Goal: Task Accomplishment & Management: Use online tool/utility

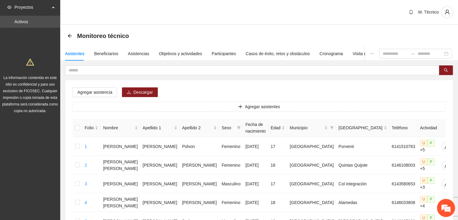
click at [70, 33] on div "Monitoreo técnico" at bounding box center [99, 36] width 65 height 10
click at [69, 35] on icon "arrow-left" at bounding box center [70, 36] width 4 height 4
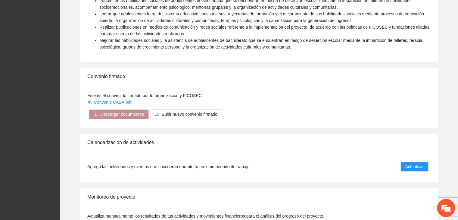
scroll to position [454, 0]
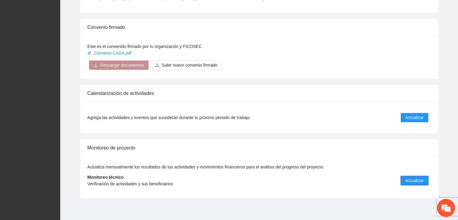
click at [413, 177] on span "Actualizar" at bounding box center [414, 180] width 18 height 7
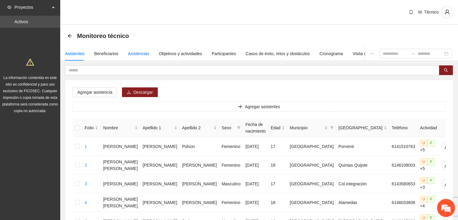
click at [138, 55] on div "Asistencias" at bounding box center [138, 53] width 21 height 7
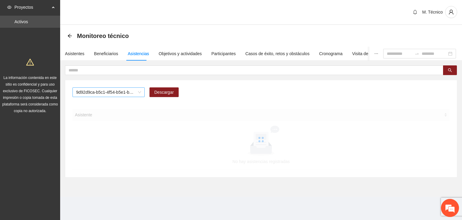
click at [130, 93] on span "9d92d9ca-b5c1-4f54-b5e1-be4b1dfebdb3" at bounding box center [108, 92] width 65 height 9
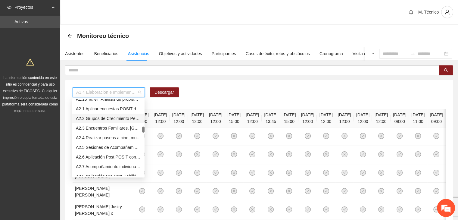
scroll to position [90, 0]
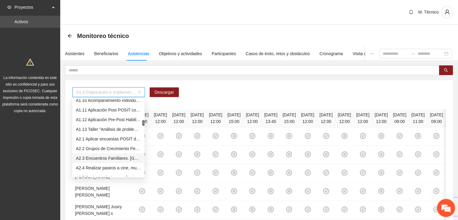
click at [114, 159] on div "A2.3 Encuentros Familiares. [GEOGRAPHIC_DATA]" at bounding box center [108, 158] width 65 height 7
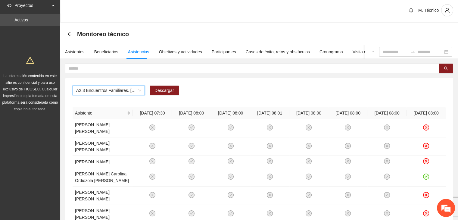
scroll to position [0, 0]
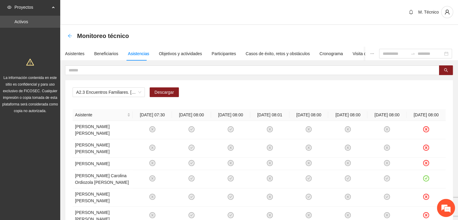
click at [70, 36] on icon "arrow-left" at bounding box center [69, 35] width 5 height 5
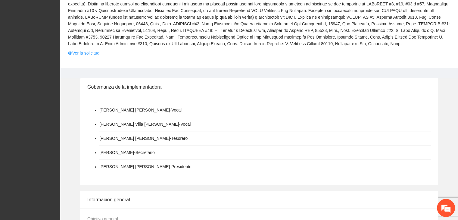
scroll to position [391, 0]
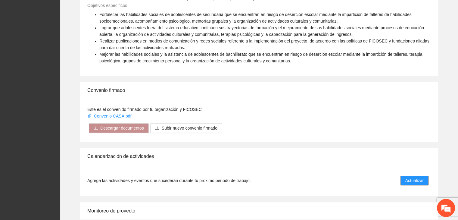
click at [404, 178] on button "Actualizar" at bounding box center [414, 180] width 28 height 10
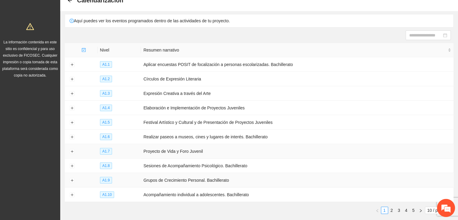
scroll to position [65, 0]
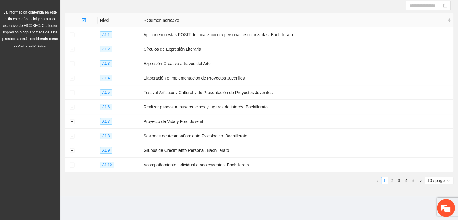
drag, startPoint x: 392, startPoint y: 179, endPoint x: 379, endPoint y: 176, distance: 14.2
click at [392, 179] on link "2" at bounding box center [391, 180] width 7 height 7
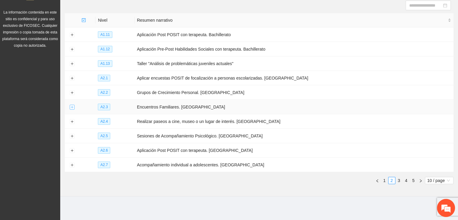
click at [72, 107] on button "Expand row" at bounding box center [72, 107] width 5 height 5
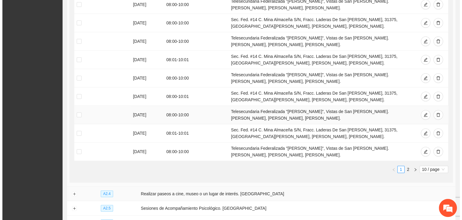
scroll to position [228, 0]
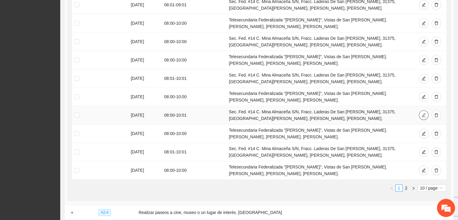
click at [424, 115] on icon "edit" at bounding box center [423, 115] width 4 height 4
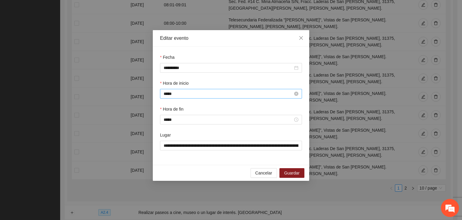
click at [199, 96] on input "*****" at bounding box center [228, 93] width 129 height 7
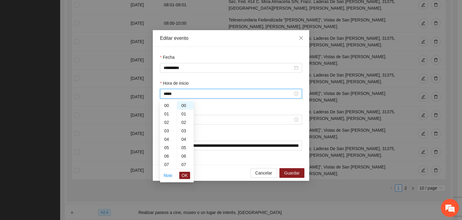
scroll to position [67, 0]
click at [185, 115] on div "01" at bounding box center [185, 114] width 17 height 8
type input "*****"
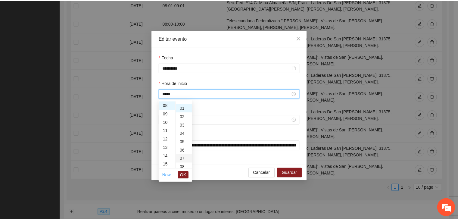
scroll to position [8, 0]
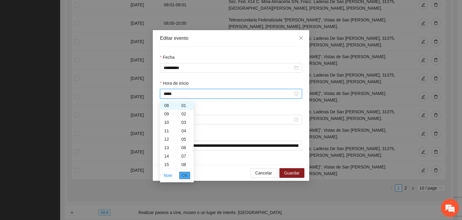
click at [186, 174] on span "OK" at bounding box center [185, 175] width 6 height 7
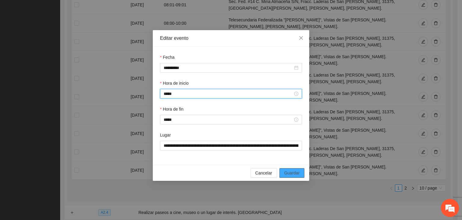
click at [283, 172] on button "Guardar" at bounding box center [292, 173] width 25 height 10
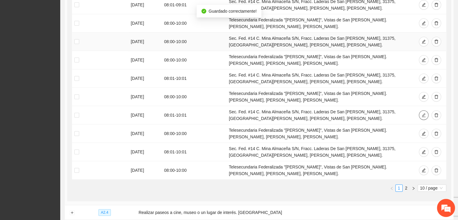
scroll to position [0, 0]
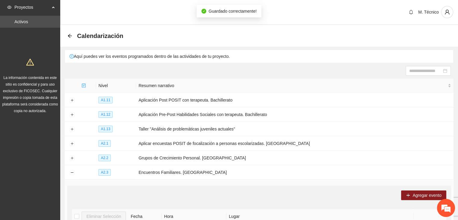
click at [66, 33] on div "Calendarización" at bounding box center [259, 36] width 398 height 22
click at [69, 36] on icon "arrow-left" at bounding box center [69, 35] width 5 height 5
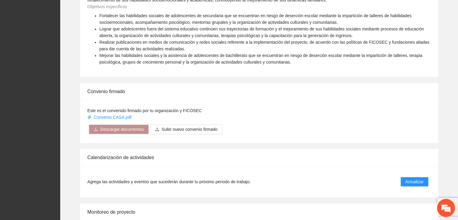
scroll to position [451, 0]
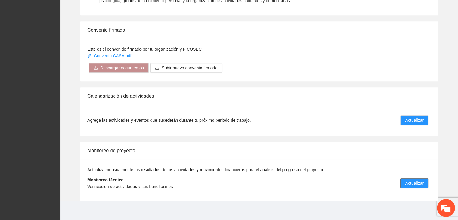
click at [408, 181] on span "Actualizar" at bounding box center [414, 183] width 18 height 7
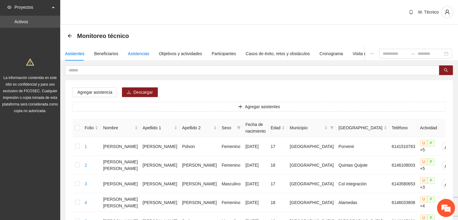
click at [129, 54] on div "Asistencias" at bounding box center [138, 53] width 21 height 7
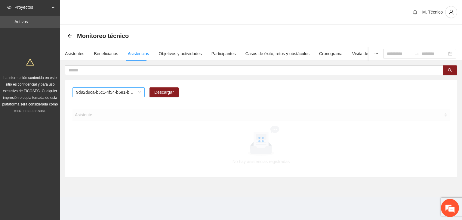
click at [107, 92] on span "9d92d9ca-b5c1-4f54-b5e1-be4b1dfebdb3" at bounding box center [108, 92] width 65 height 9
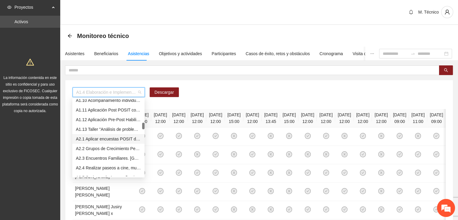
scroll to position [120, 0]
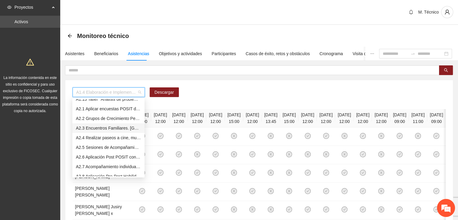
click at [97, 129] on div "A2.3 Encuentros Familiares. [GEOGRAPHIC_DATA]" at bounding box center [108, 128] width 65 height 7
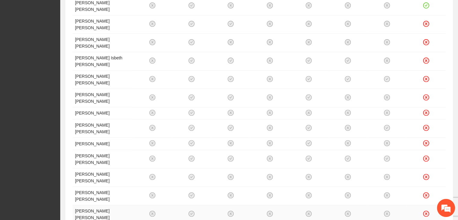
scroll to position [237, 0]
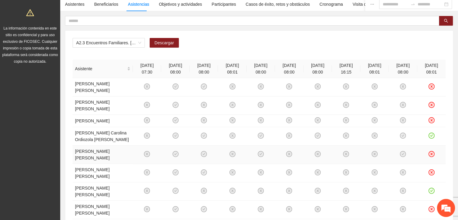
scroll to position [0, 0]
